Goal: Information Seeking & Learning: Learn about a topic

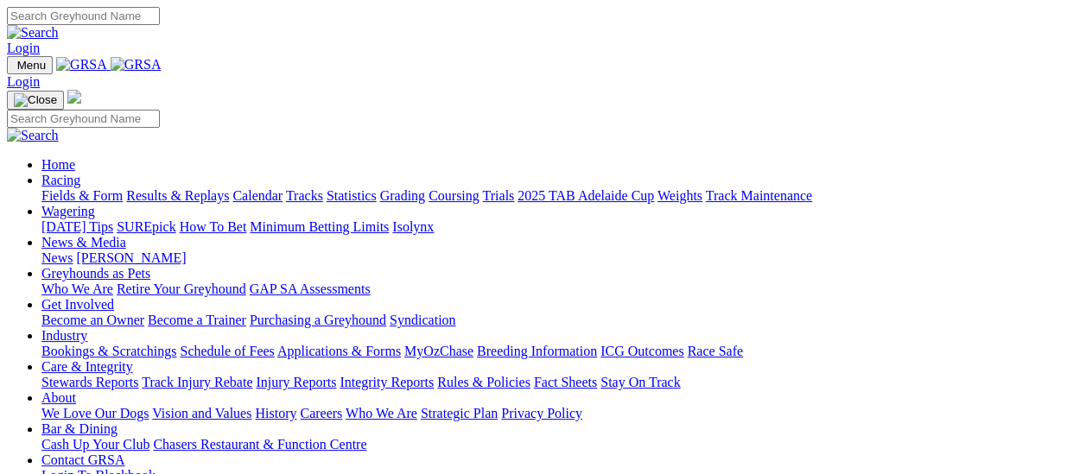
click at [73, 251] on link "News" at bounding box center [56, 258] width 31 height 15
click at [216, 188] on link "Results & Replays" at bounding box center [177, 195] width 103 height 15
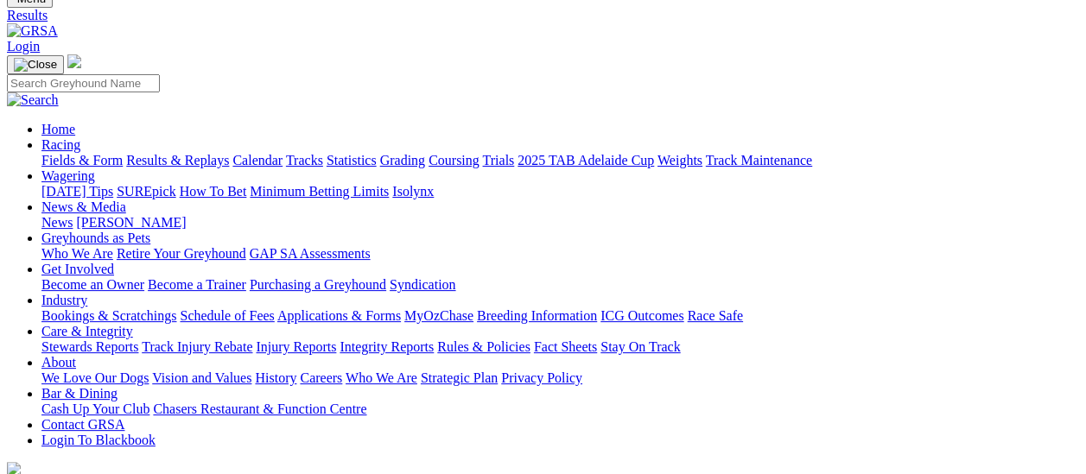
scroll to position [173, 0]
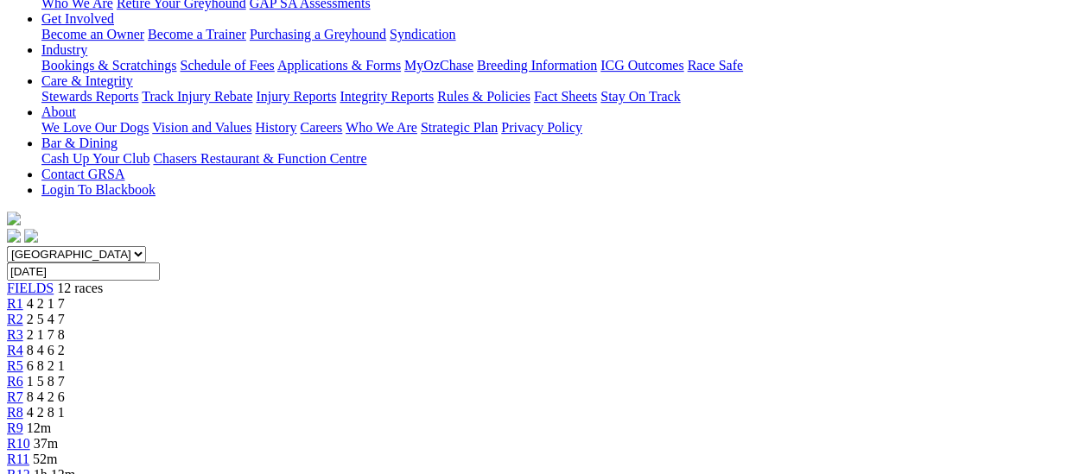
scroll to position [173, 0]
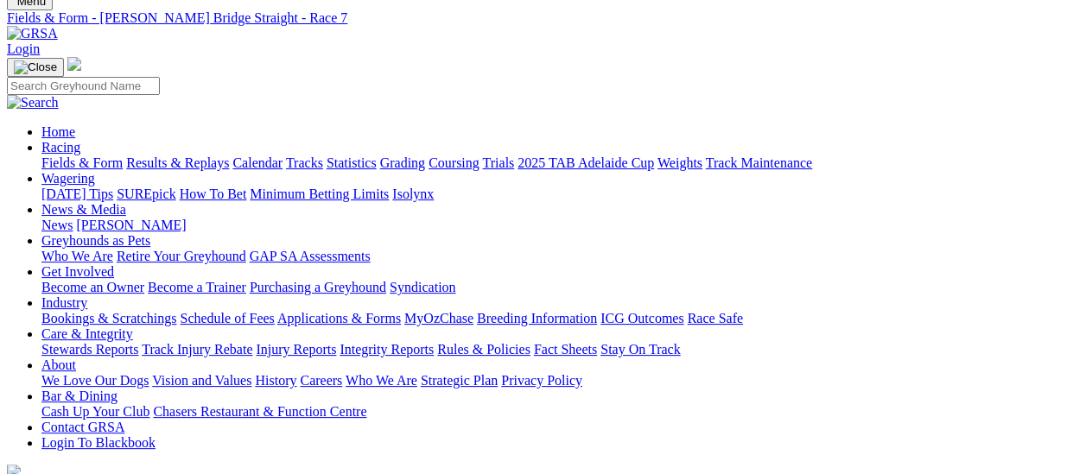
scroll to position [173, 0]
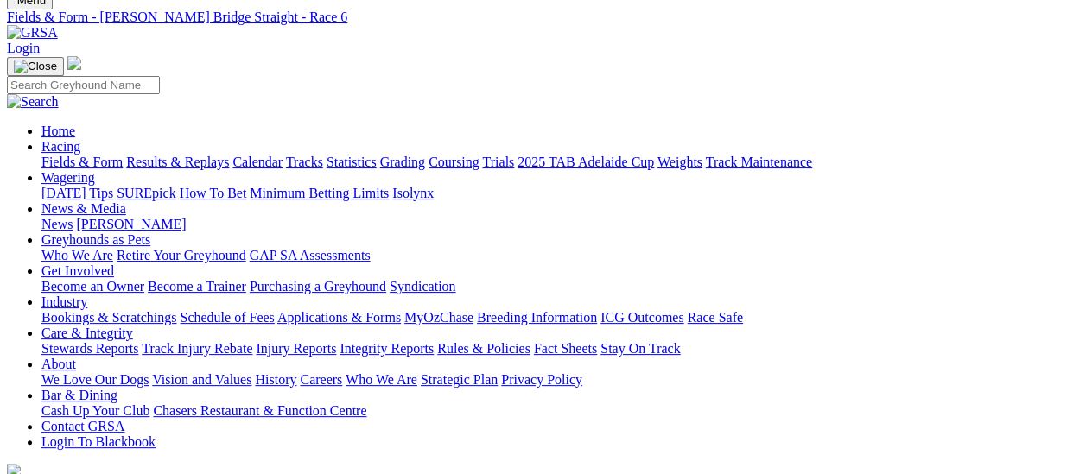
scroll to position [173, 0]
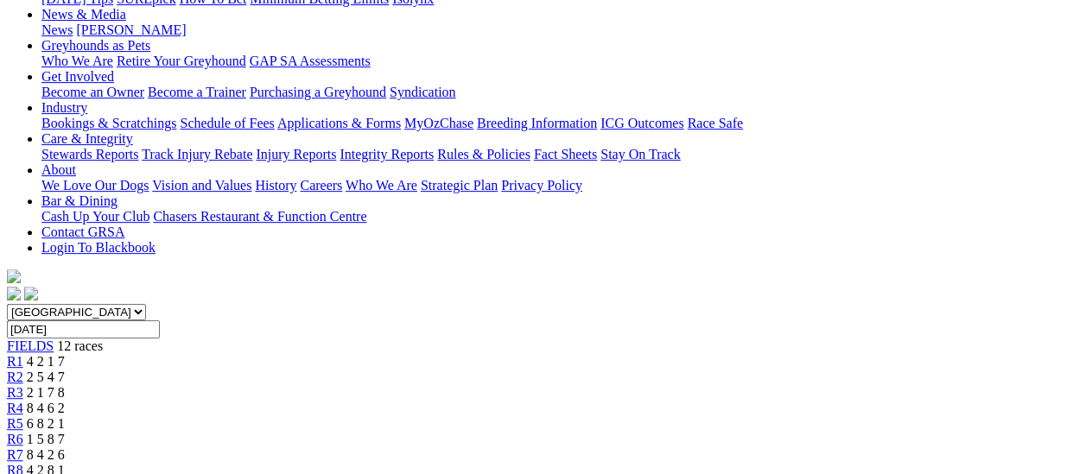
scroll to position [173, 0]
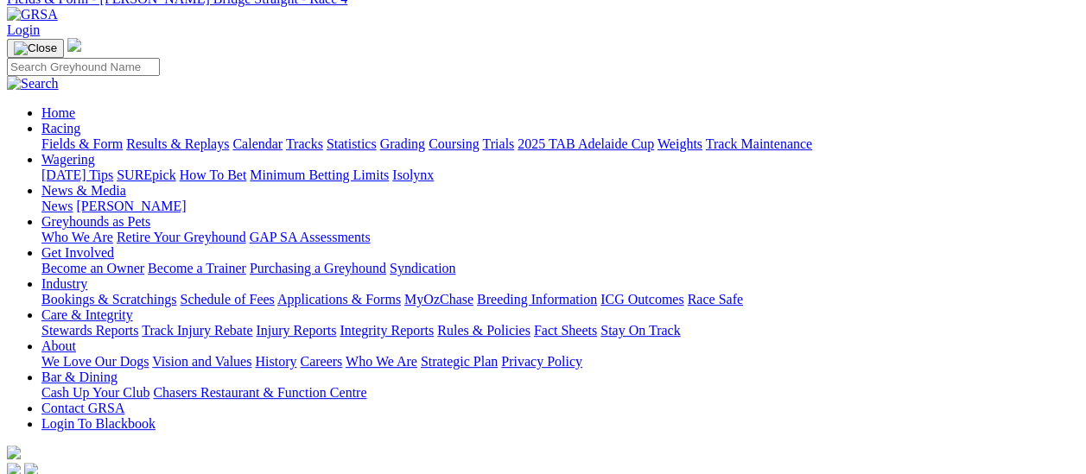
scroll to position [173, 0]
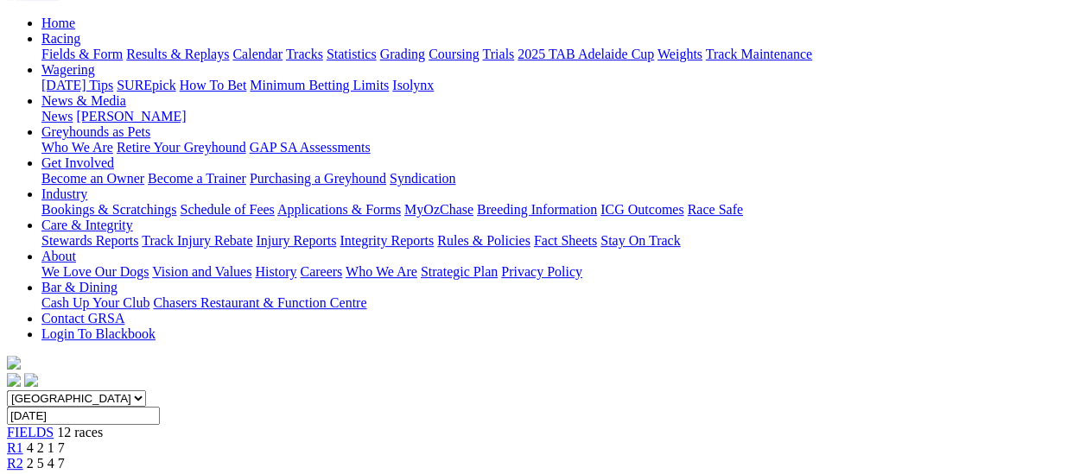
click at [23, 472] on span "R3" at bounding box center [15, 479] width 16 height 15
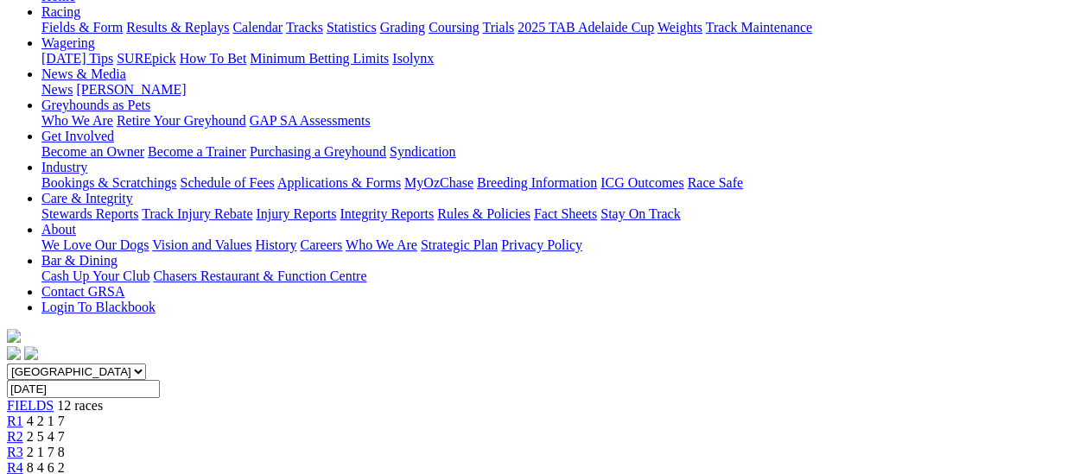
scroll to position [173, 0]
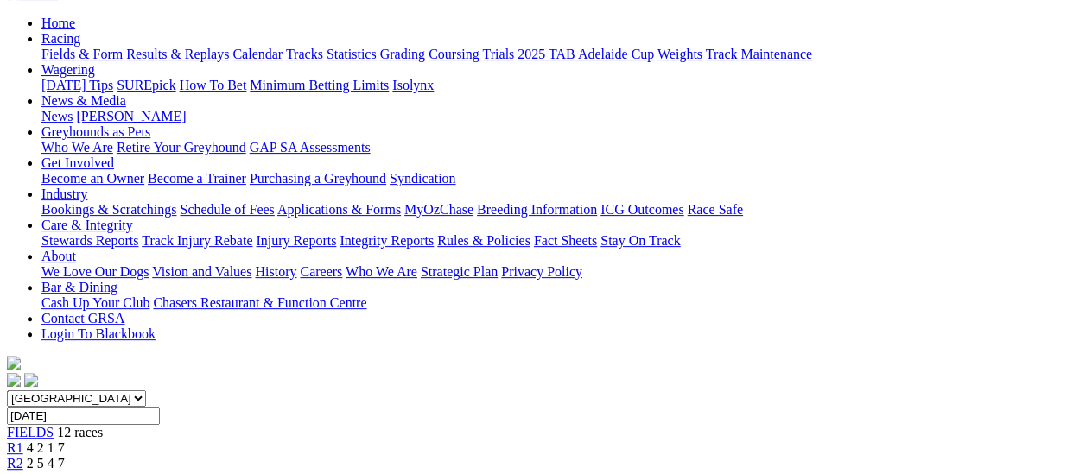
click at [23, 456] on span "R2" at bounding box center [15, 463] width 16 height 15
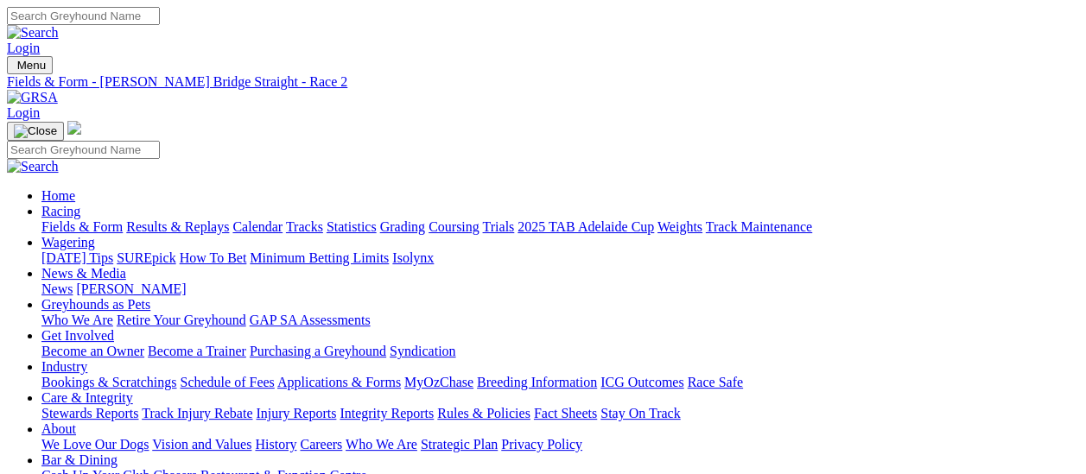
click at [86, 219] on link "Fields & Form" at bounding box center [81, 226] width 81 height 15
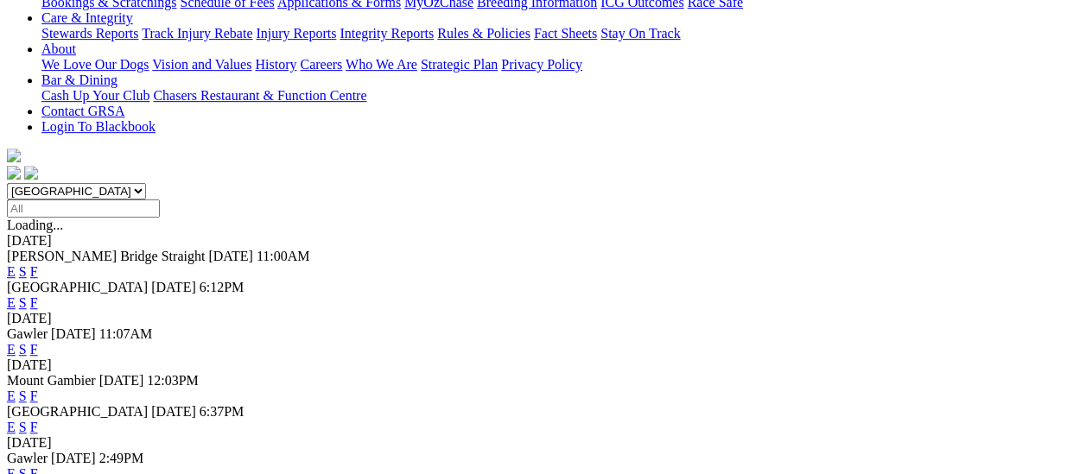
scroll to position [259, 0]
